Goal: Communication & Community: Answer question/provide support

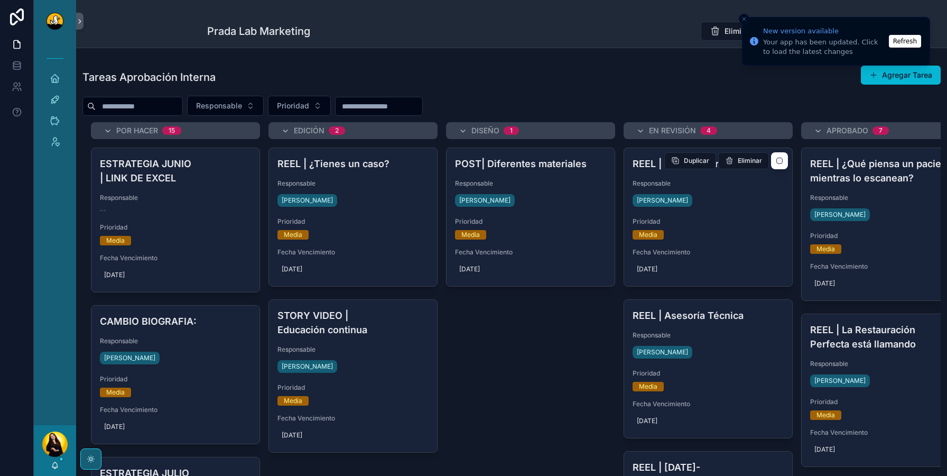
click at [747, 238] on div "Media" at bounding box center [708, 235] width 151 height 10
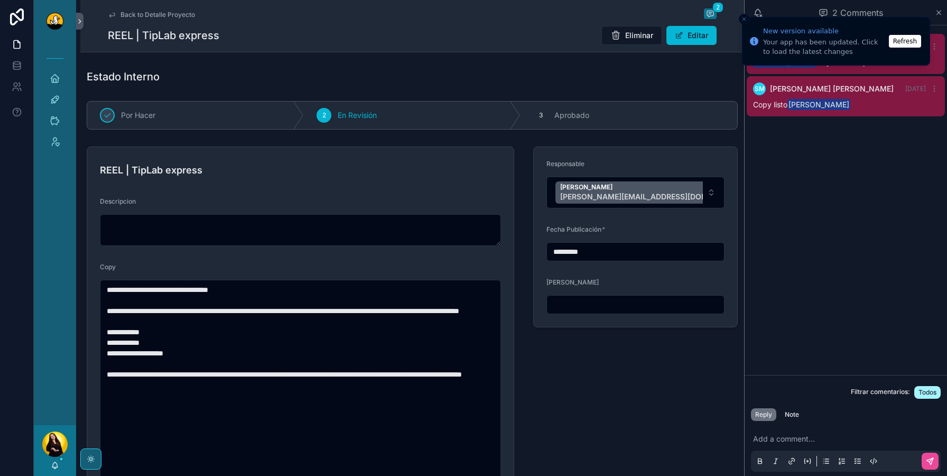
click at [908, 46] on button "Refresh" at bounding box center [905, 41] width 32 height 13
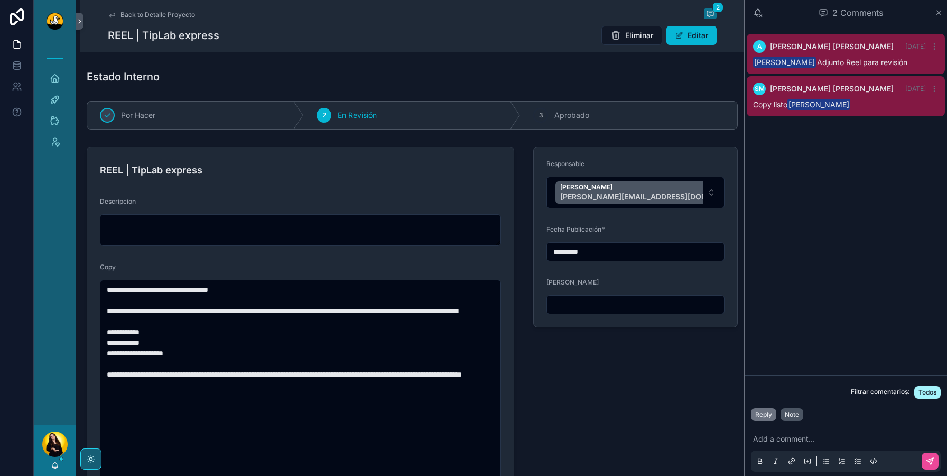
click at [789, 412] on div "Note" at bounding box center [792, 414] width 14 height 8
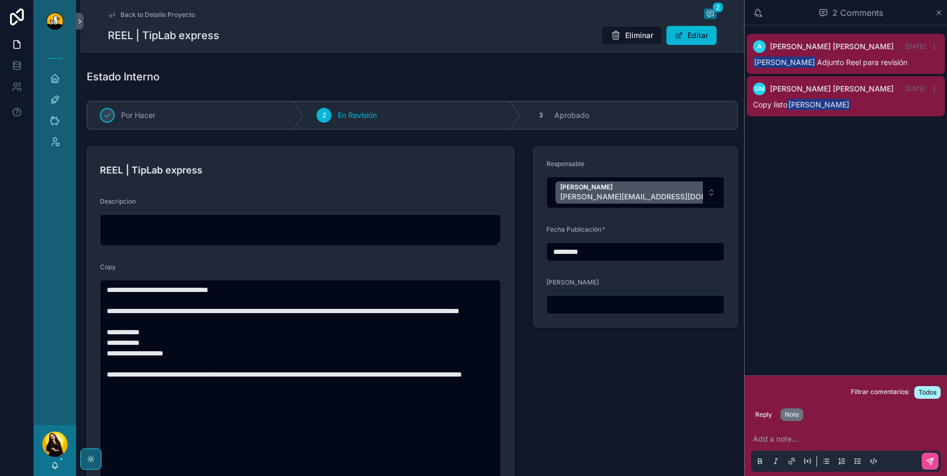
click at [787, 434] on p "scrollable content" at bounding box center [848, 438] width 190 height 11
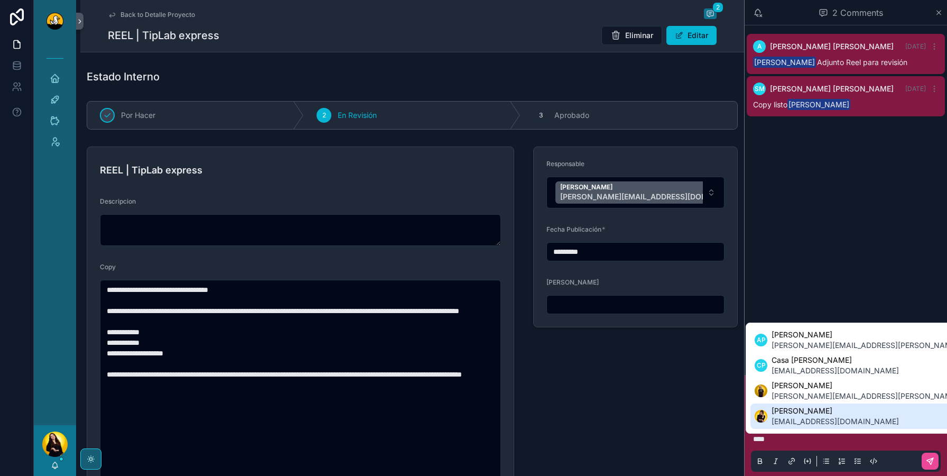
click at [813, 417] on span "info@duckstudios.net" at bounding box center [835, 421] width 127 height 11
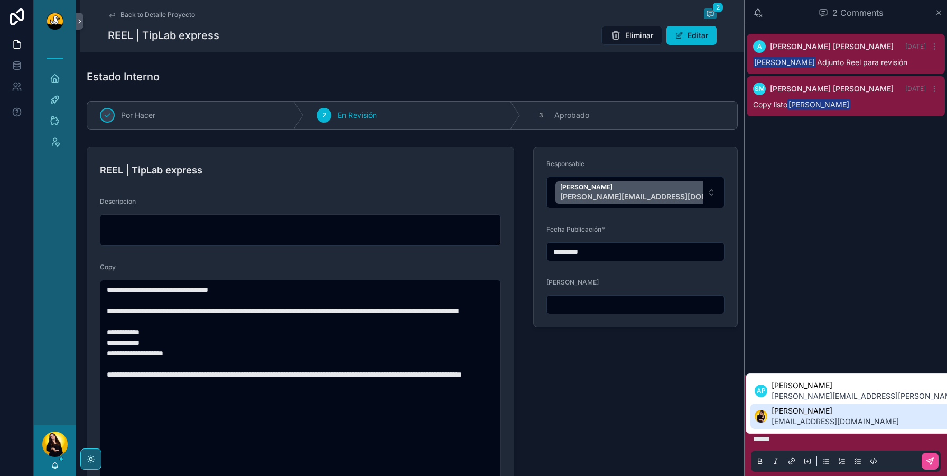
click at [841, 413] on span "Rachel Basulto" at bounding box center [835, 410] width 127 height 11
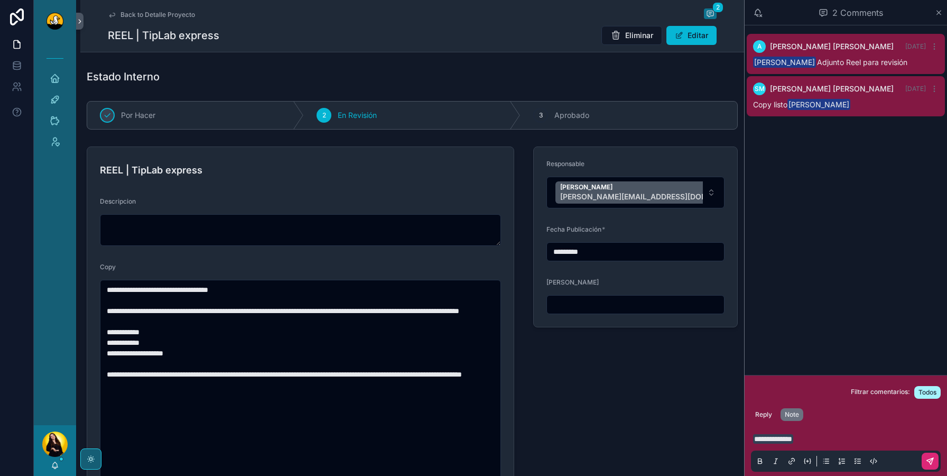
click at [924, 459] on button "scrollable content" at bounding box center [930, 460] width 17 height 17
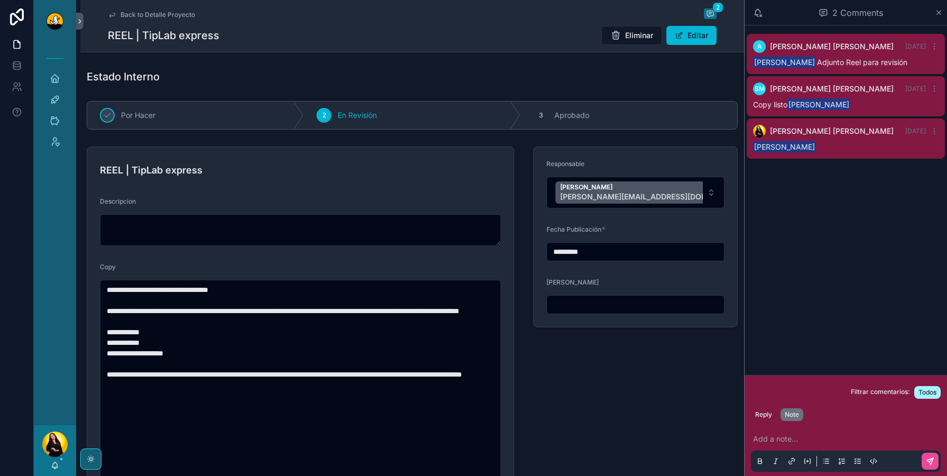
click at [118, 12] on link "Back to Detalle Proyecto" at bounding box center [151, 15] width 87 height 8
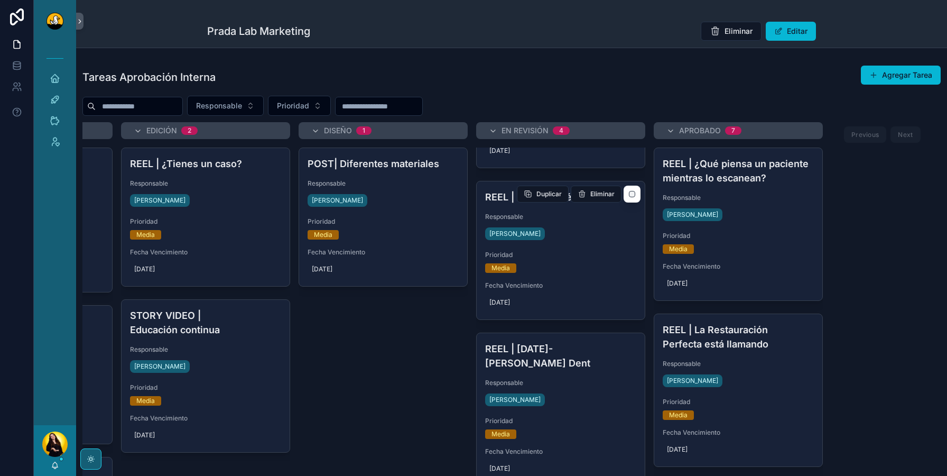
scroll to position [227, 0]
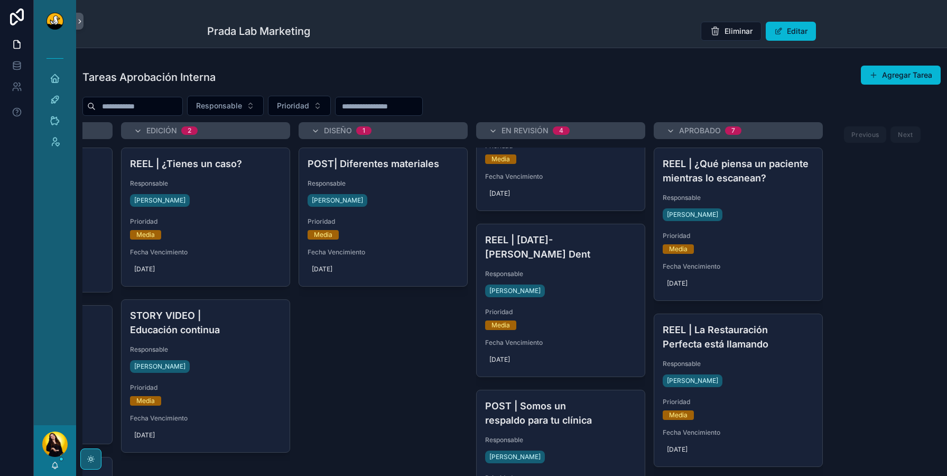
click at [614, 330] on div "REEL | Día de la madre- Colab Prada Dent Responsable Alvaro De Armas Prioridad …" at bounding box center [561, 300] width 168 height 152
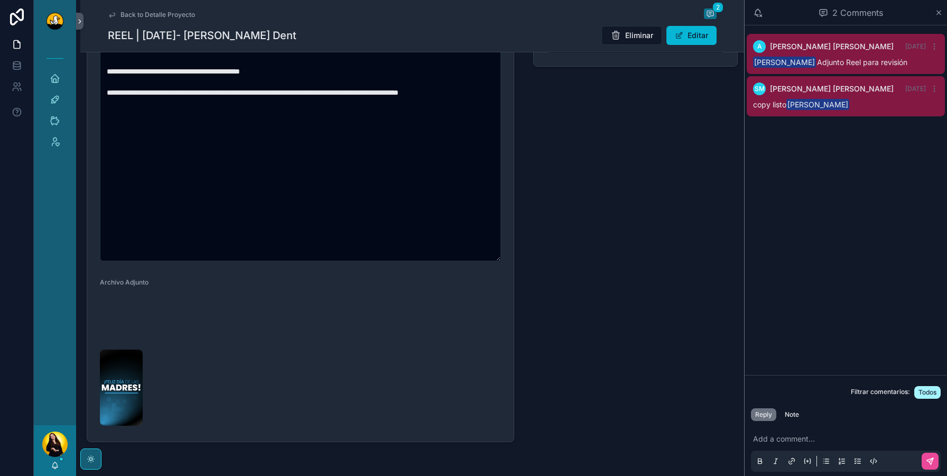
scroll to position [264, 0]
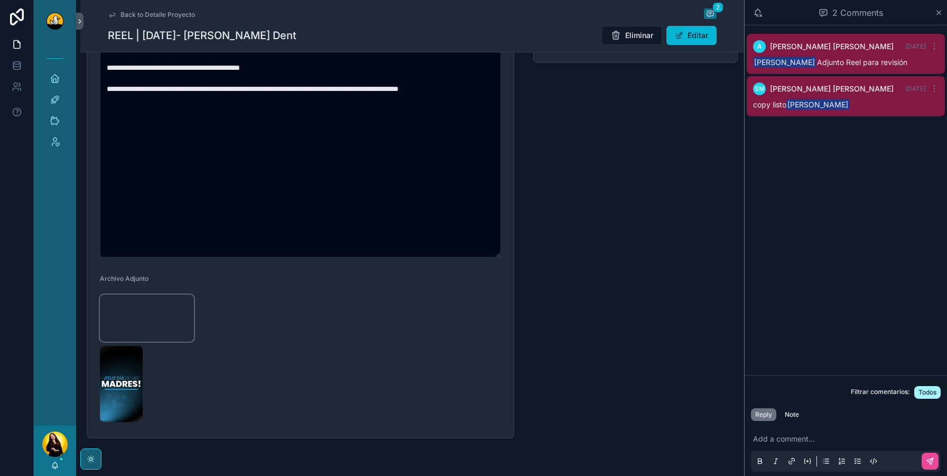
click at [122, 341] on video "scrollable content" at bounding box center [147, 317] width 94 height 47
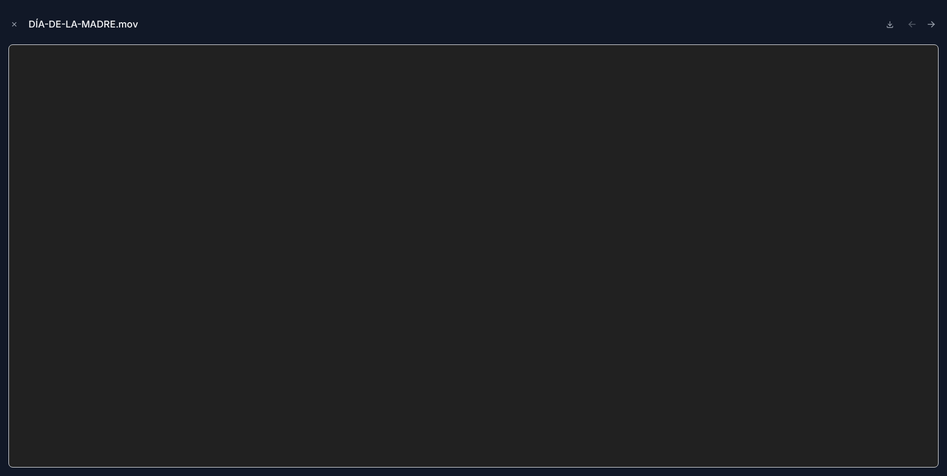
click at [889, 33] on div "DÍA-DE-LA-MADRE.mov" at bounding box center [473, 24] width 930 height 32
click at [891, 27] on icon at bounding box center [890, 27] width 6 height 2
click at [14, 25] on icon "Close modal" at bounding box center [14, 24] width 7 height 7
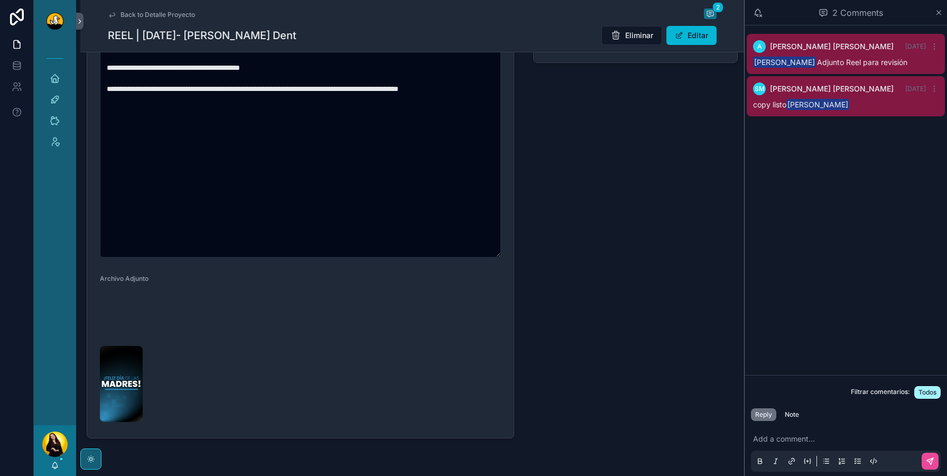
click at [50, 464] on div "[PERSON_NAME]" at bounding box center [55, 450] width 42 height 51
click at [56, 461] on icon "scrollable content" at bounding box center [55, 465] width 8 height 8
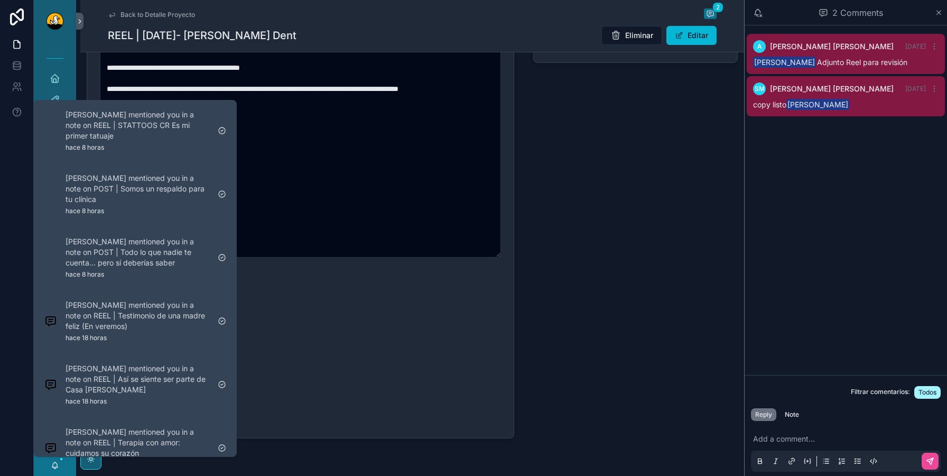
scroll to position [201, 0]
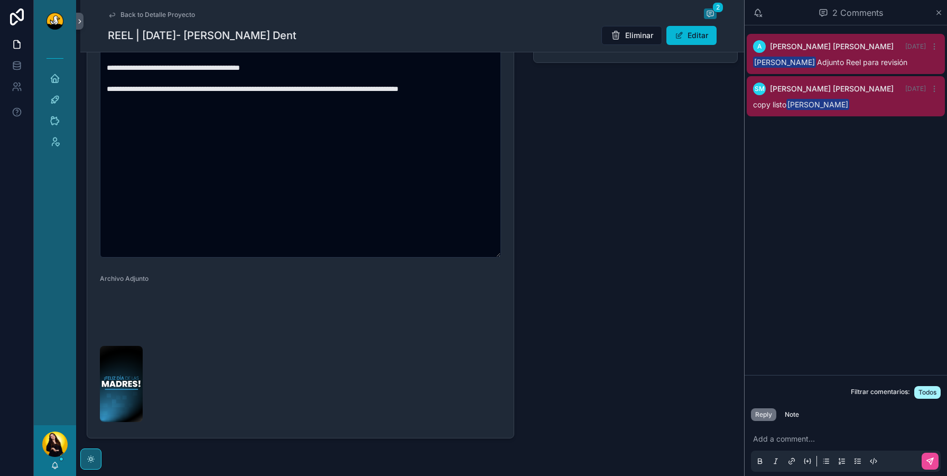
click at [645, 188] on div "Responsable Alvaro De Armas alvaro.dearmas@duckstudios.net Fecha Publicación * …" at bounding box center [635, 160] width 217 height 565
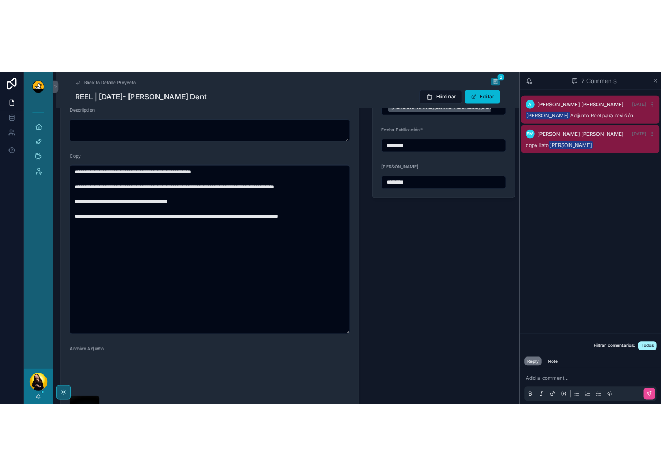
scroll to position [0, 0]
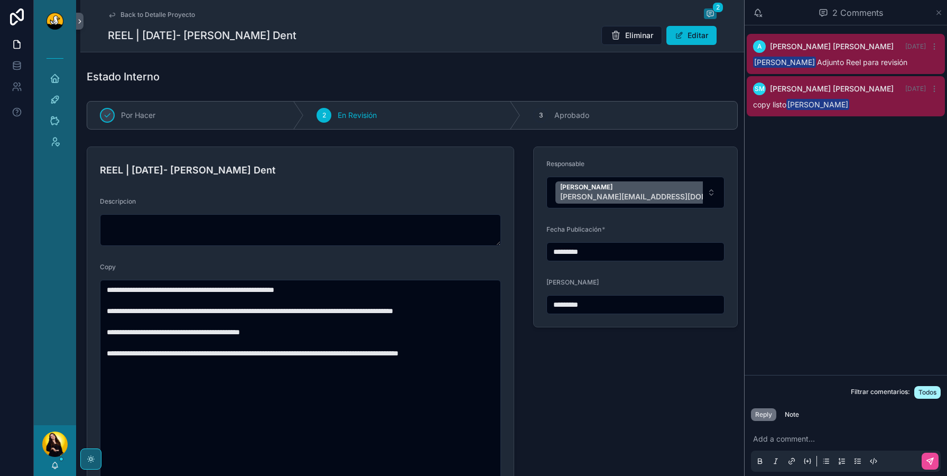
click at [942, 8] on icon "scrollable content" at bounding box center [939, 12] width 8 height 8
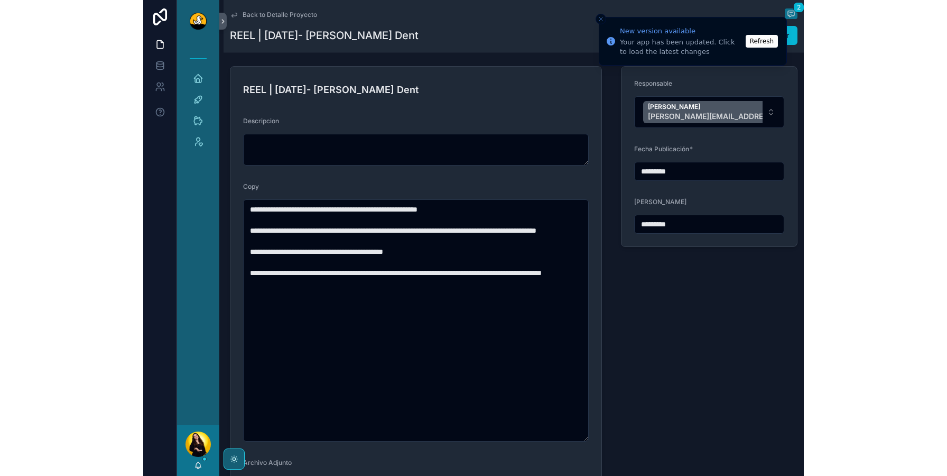
scroll to position [85, 0]
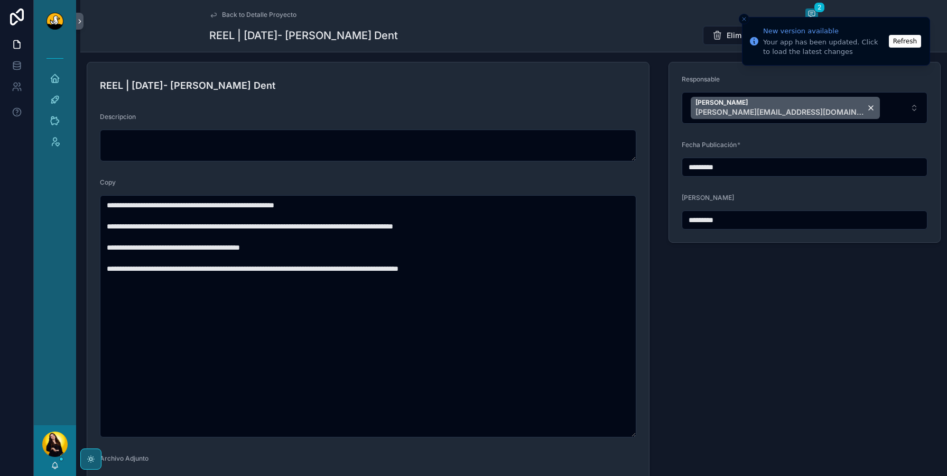
click at [905, 40] on button "Refresh" at bounding box center [905, 41] width 32 height 13
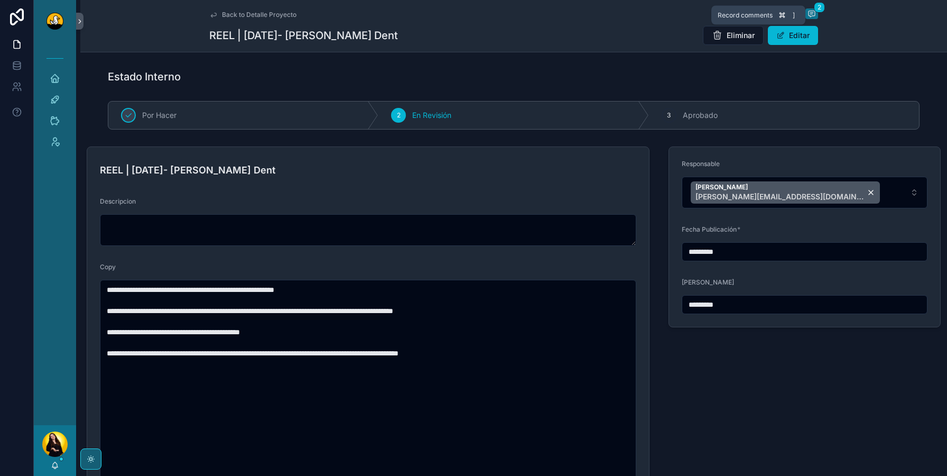
click at [817, 16] on span "scrollable content" at bounding box center [812, 13] width 13 height 11
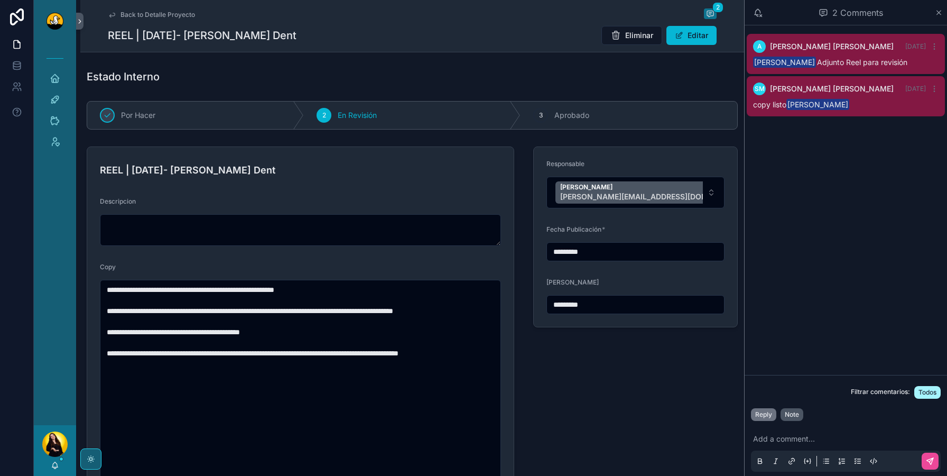
click at [789, 408] on button "Note" at bounding box center [792, 414] width 23 height 13
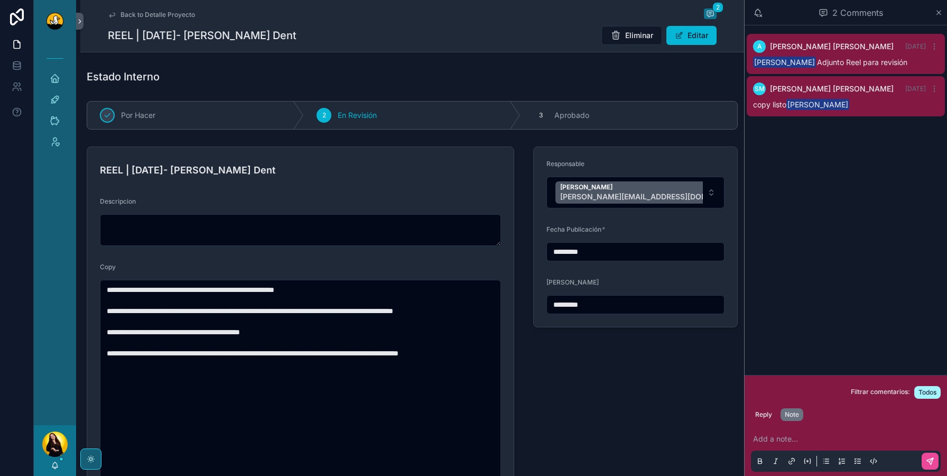
click at [791, 436] on p "scrollable content" at bounding box center [848, 438] width 190 height 11
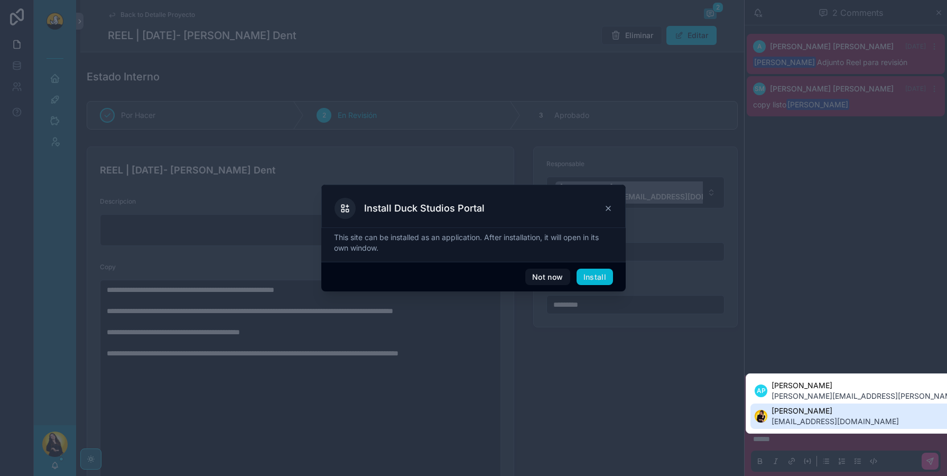
click at [763, 411] on div "Suggested mentions" at bounding box center [761, 416] width 13 height 13
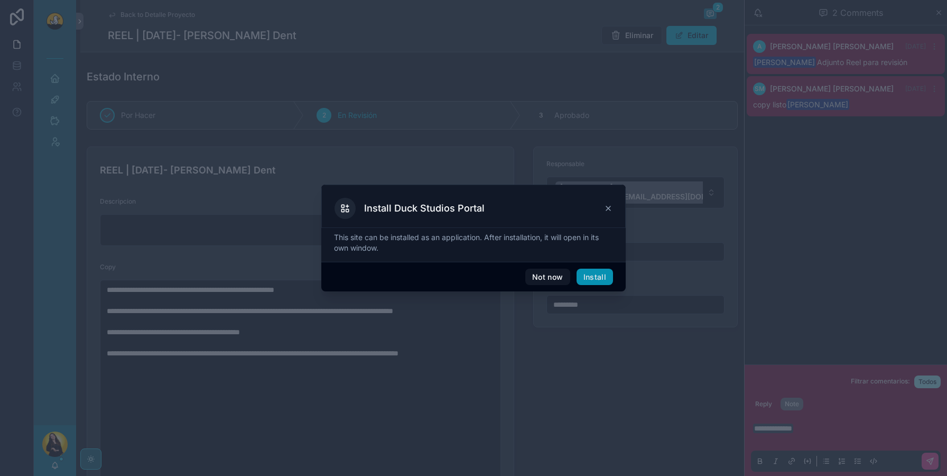
click at [612, 276] on button "Install" at bounding box center [595, 277] width 36 height 17
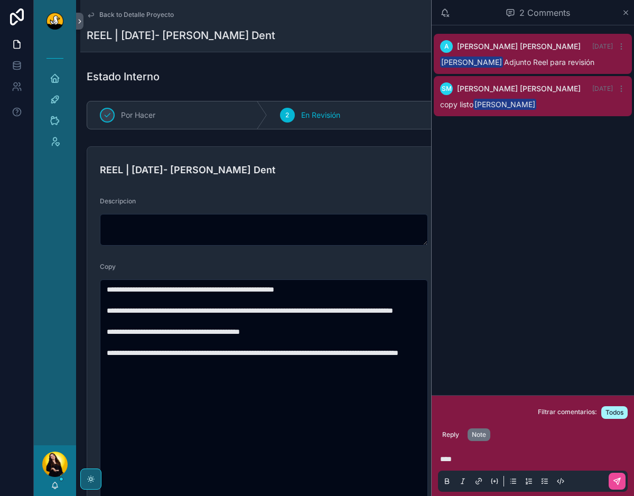
click at [482, 446] on div "****" at bounding box center [533, 469] width 202 height 53
click at [482, 456] on p "****" at bounding box center [535, 459] width 190 height 11
click at [456, 457] on p "*" at bounding box center [535, 459] width 190 height 11
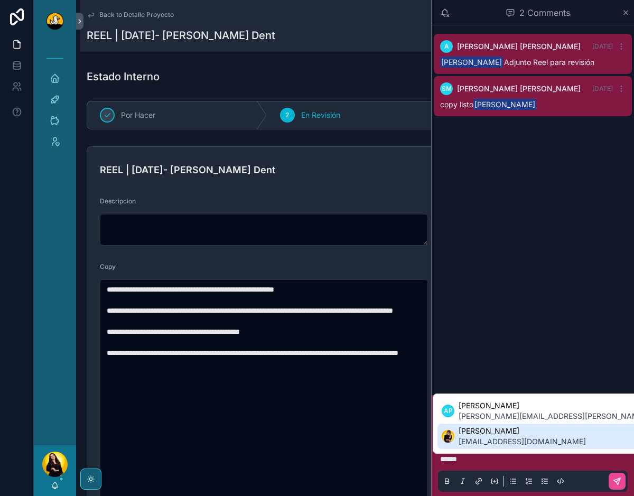
click at [469, 442] on span "info@duckstudios.net" at bounding box center [522, 442] width 127 height 11
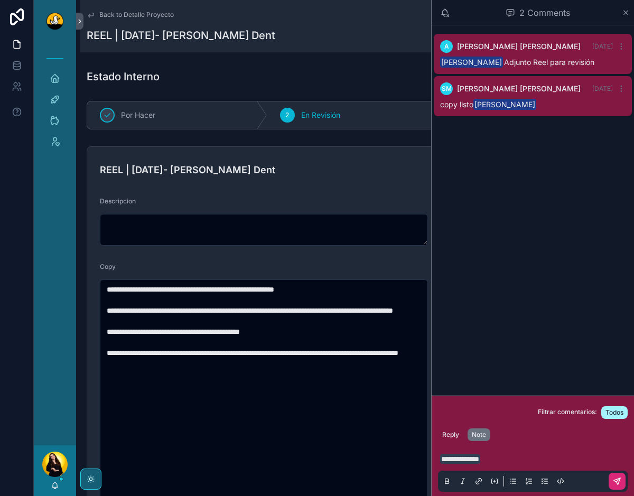
click at [611, 475] on button "scrollable content" at bounding box center [617, 481] width 17 height 17
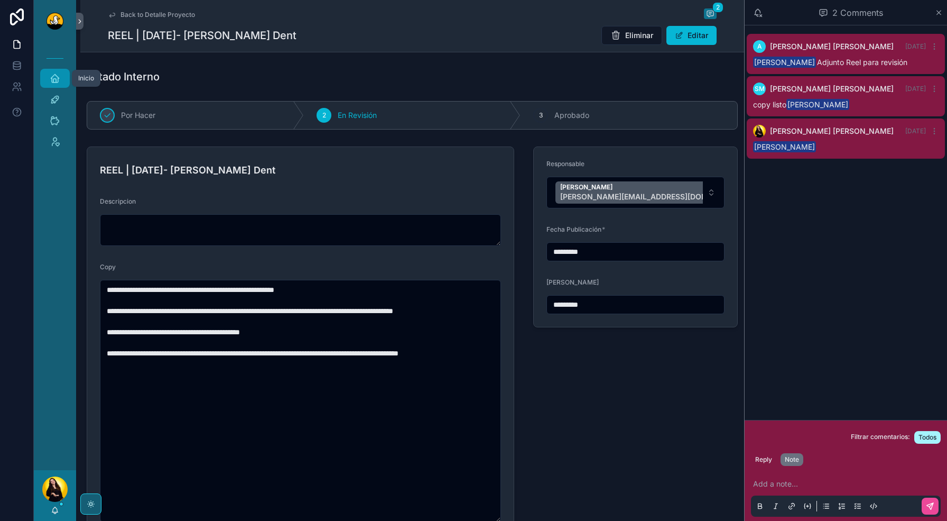
click at [62, 75] on div "Inicio" at bounding box center [55, 78] width 17 height 17
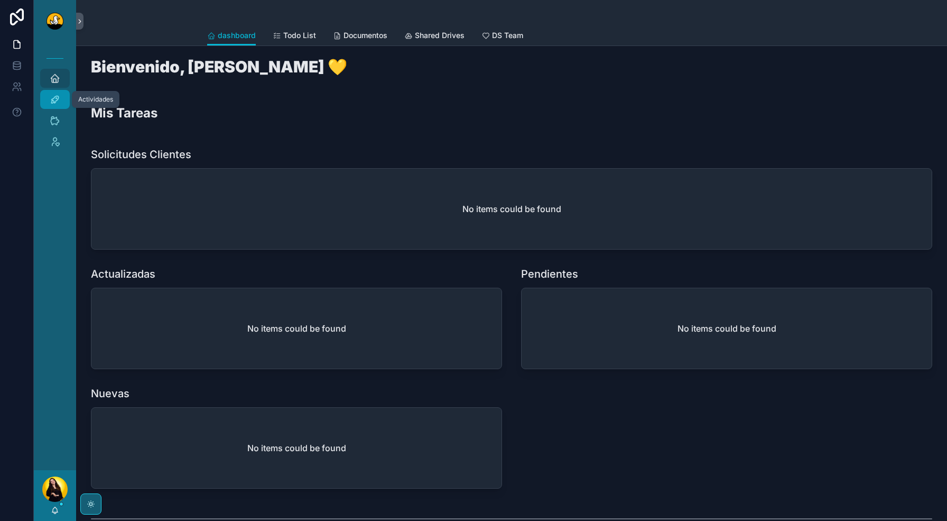
click at [65, 101] on link "Actividades" at bounding box center [55, 99] width 30 height 19
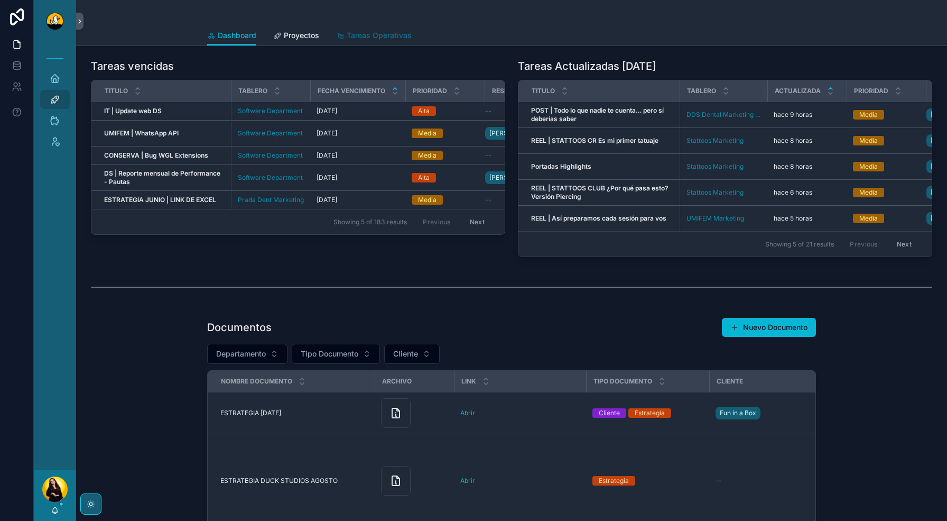
click at [360, 36] on span "Tareas Operativas" at bounding box center [379, 35] width 65 height 11
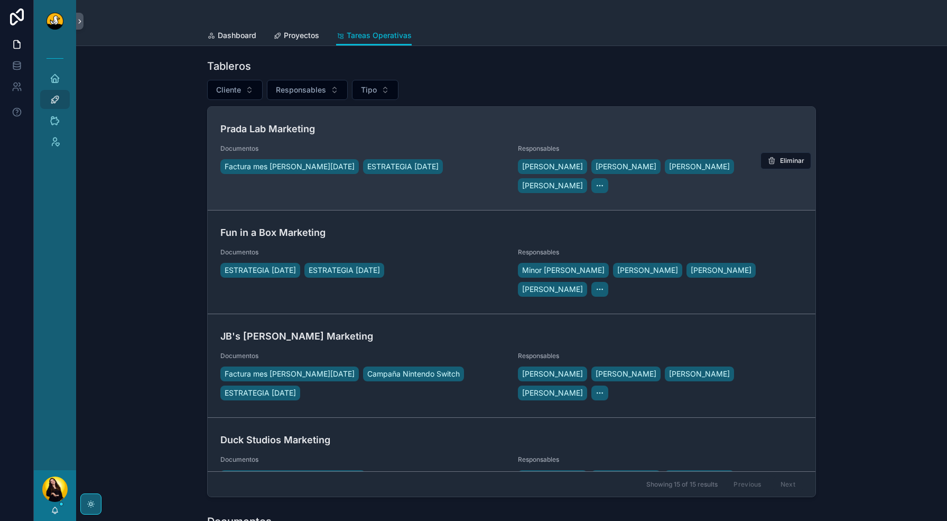
click at [341, 145] on span "Documentos" at bounding box center [362, 148] width 285 height 8
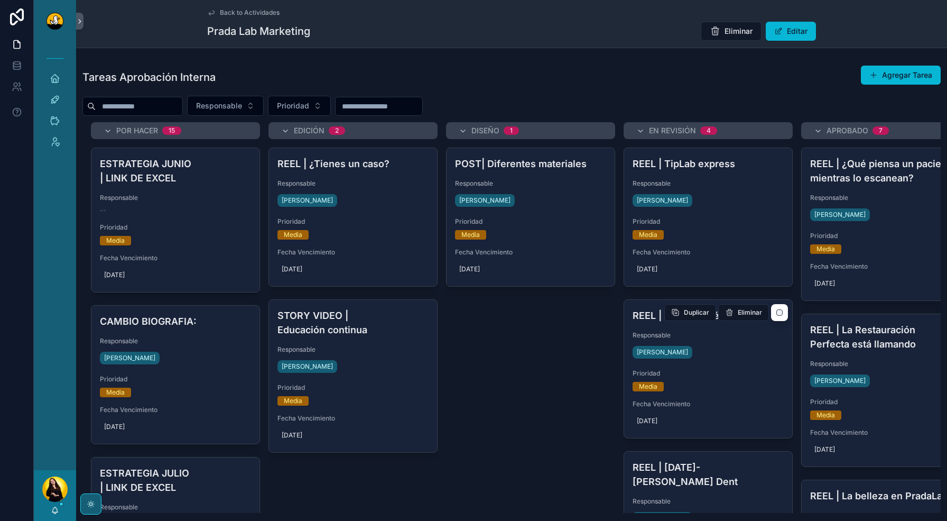
click at [764, 376] on span "Prioridad" at bounding box center [708, 373] width 151 height 8
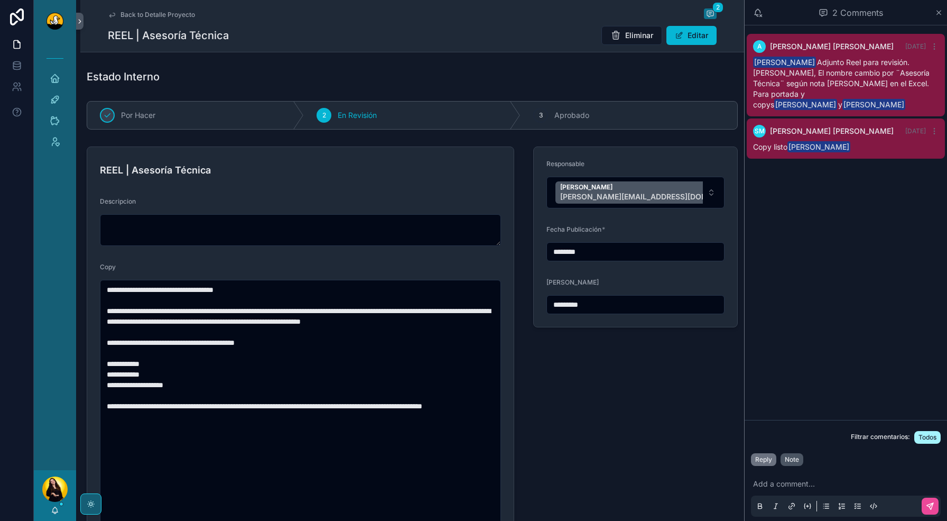
click at [790, 457] on div "Note" at bounding box center [792, 459] width 14 height 8
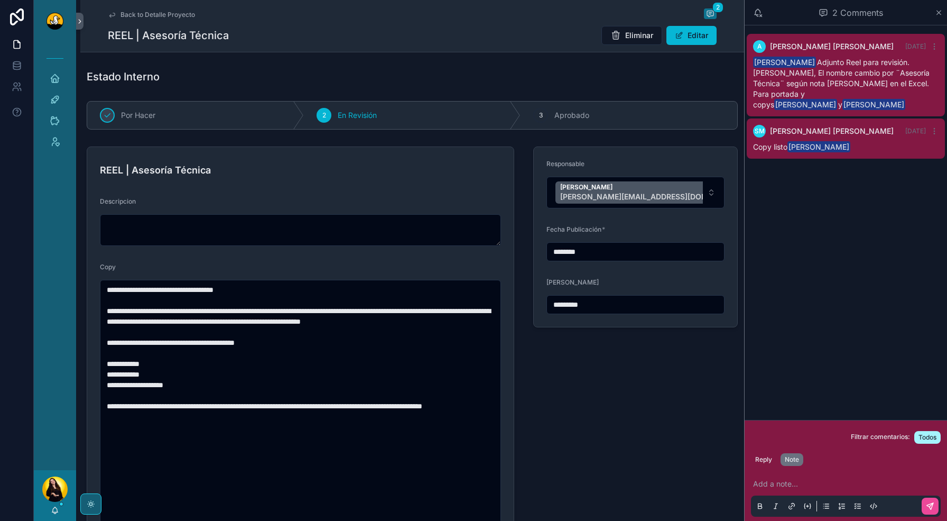
click at [784, 475] on p "scrollable content" at bounding box center [848, 483] width 190 height 11
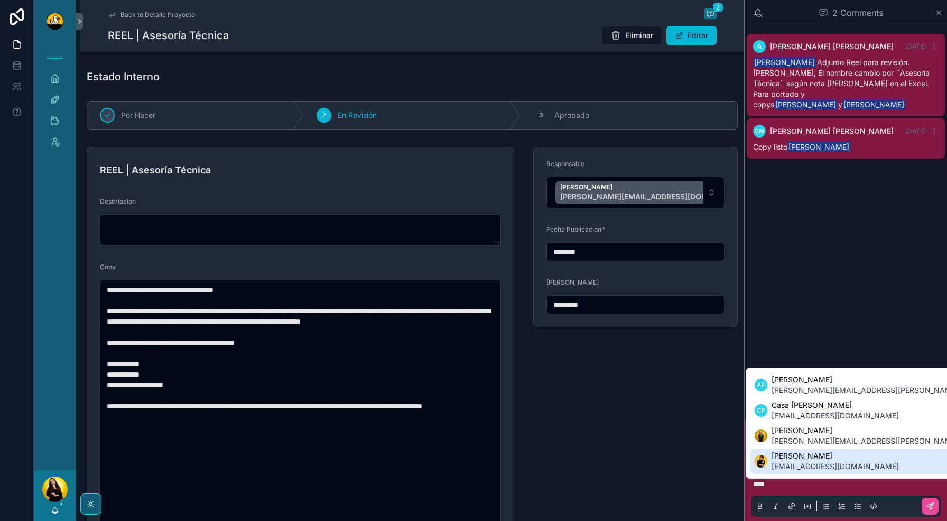
click at [803, 453] on span "Rachel Basulto" at bounding box center [835, 455] width 127 height 11
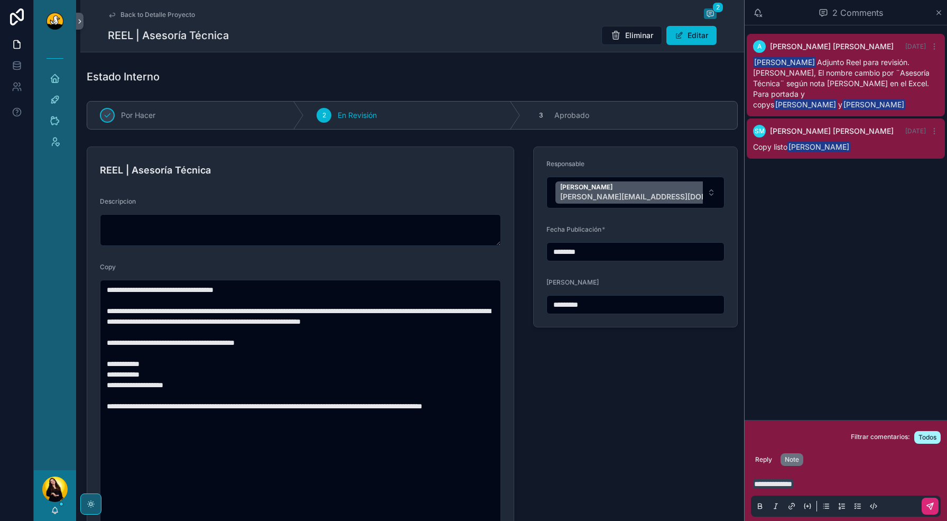
click at [929, 475] on icon "scrollable content" at bounding box center [930, 506] width 8 height 8
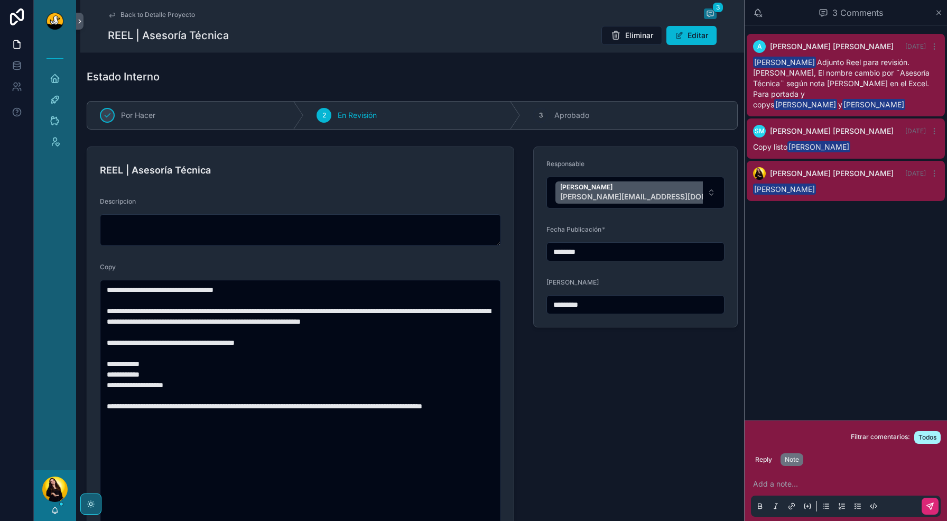
click at [114, 12] on icon "scrollable content" at bounding box center [112, 15] width 8 height 8
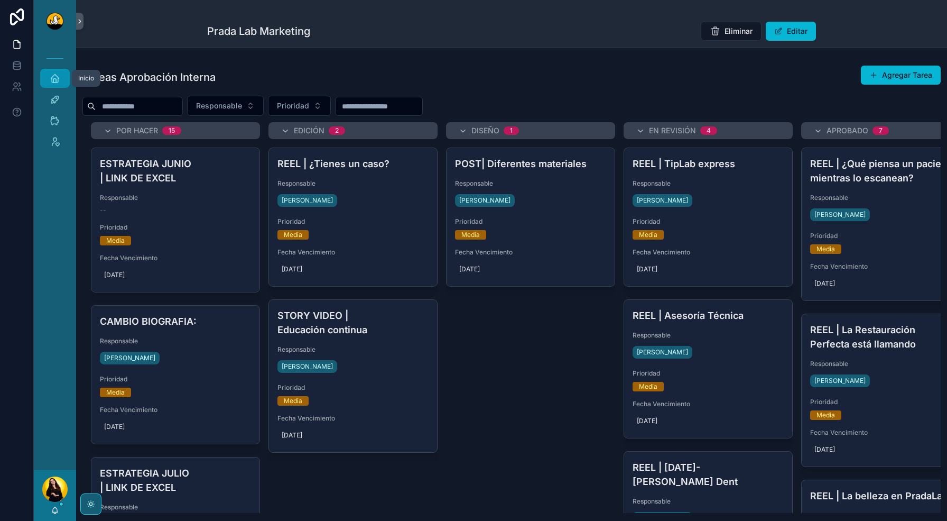
click at [60, 76] on div "Inicio" at bounding box center [55, 78] width 17 height 17
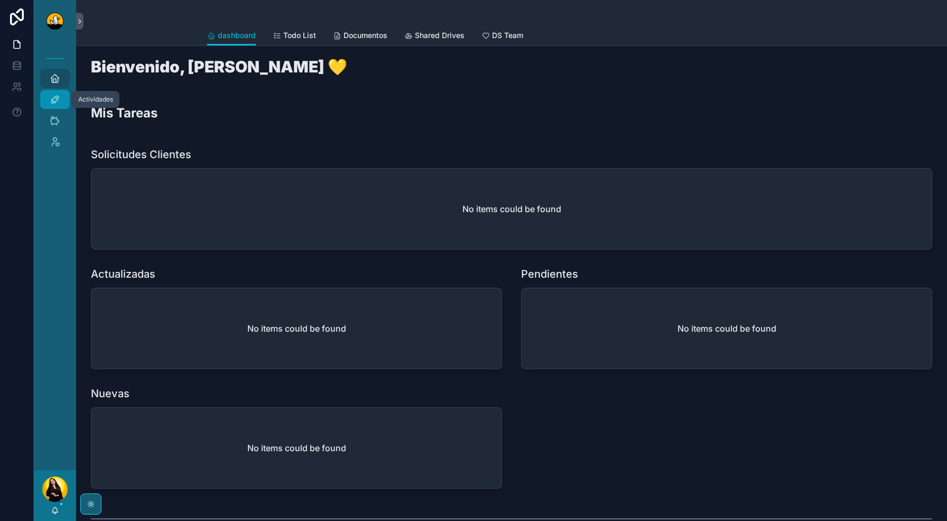
click at [56, 104] on icon "scrollable content" at bounding box center [55, 99] width 11 height 11
